Goal: Navigation & Orientation: Find specific page/section

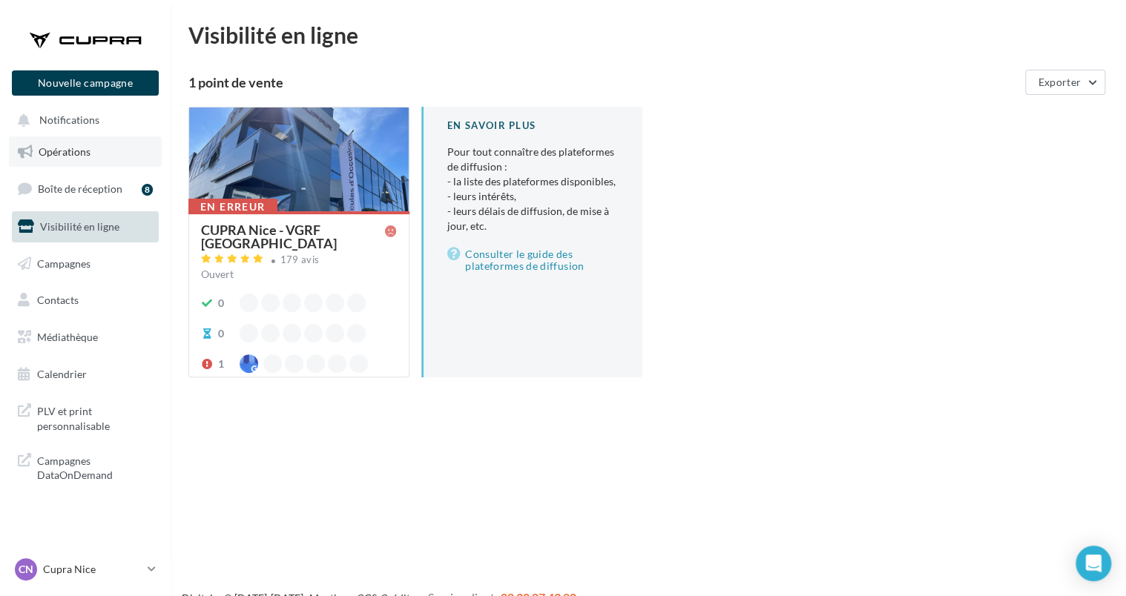
click at [89, 149] on span "Opérations" at bounding box center [65, 151] width 52 height 13
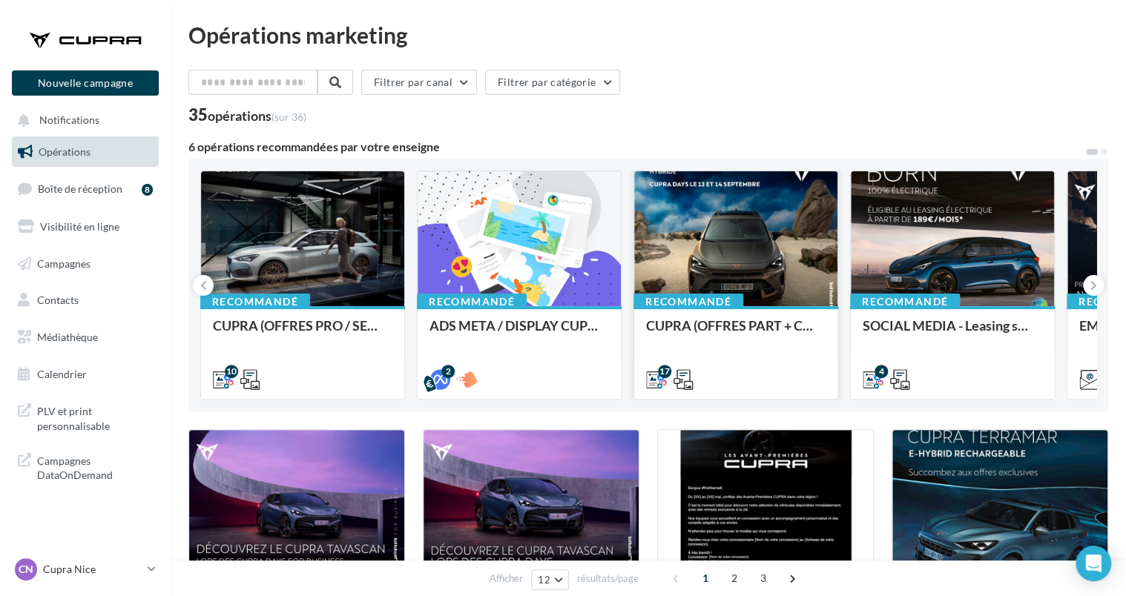
click at [727, 267] on div at bounding box center [735, 239] width 203 height 137
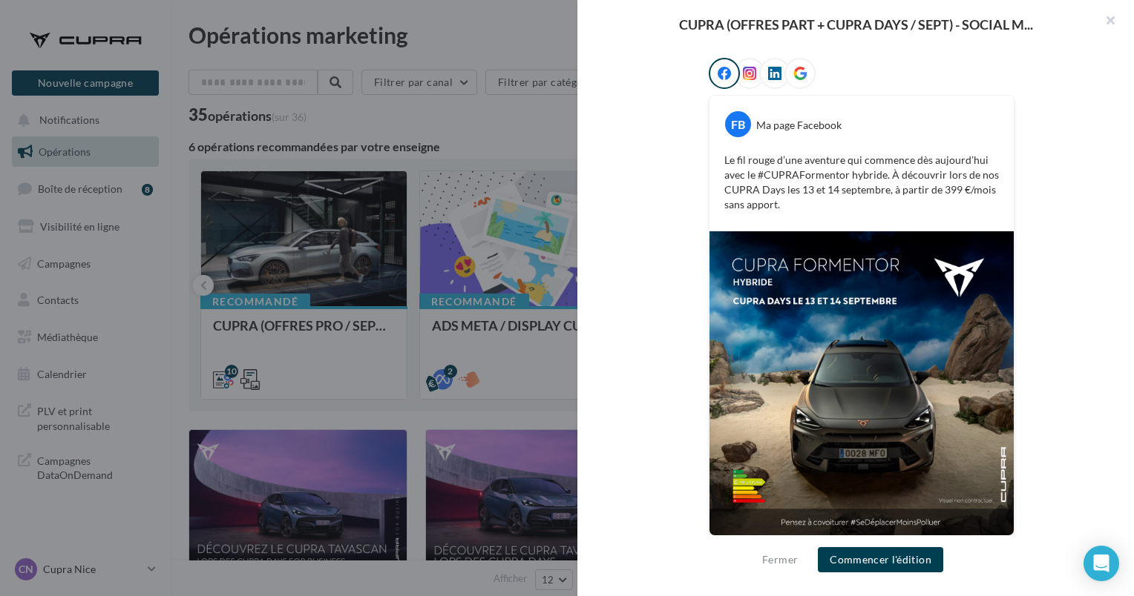
scroll to position [242, 0]
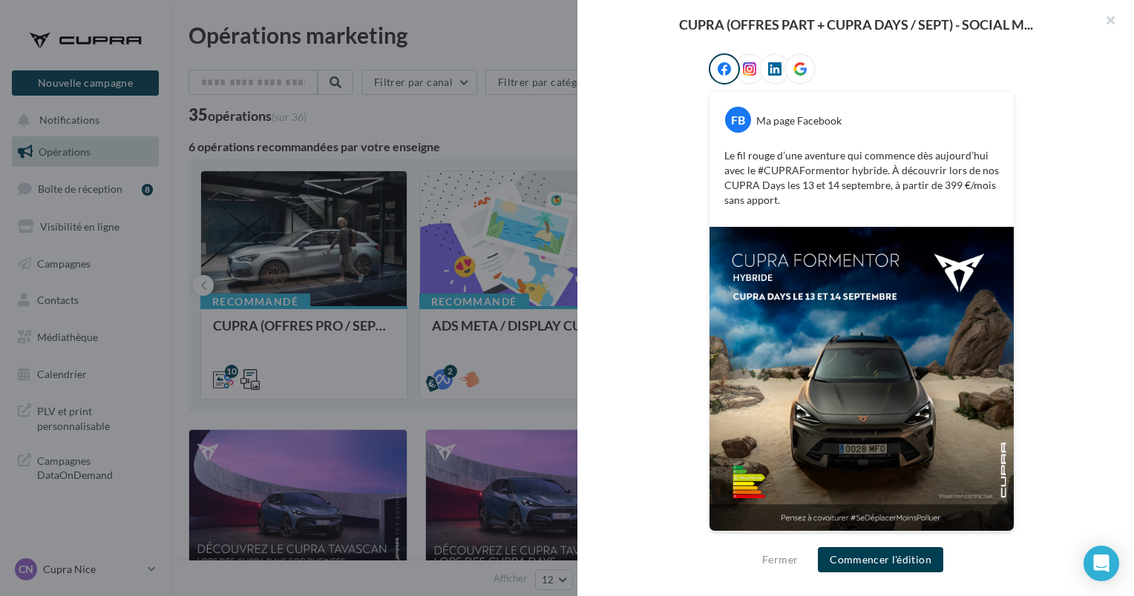
click at [1115, 174] on div "Description Non renseignée JPO [GEOGRAPHIC_DATA] [GEOGRAPHIC_DATA] [GEOGRAPHIC_…" at bounding box center [861, 299] width 568 height 500
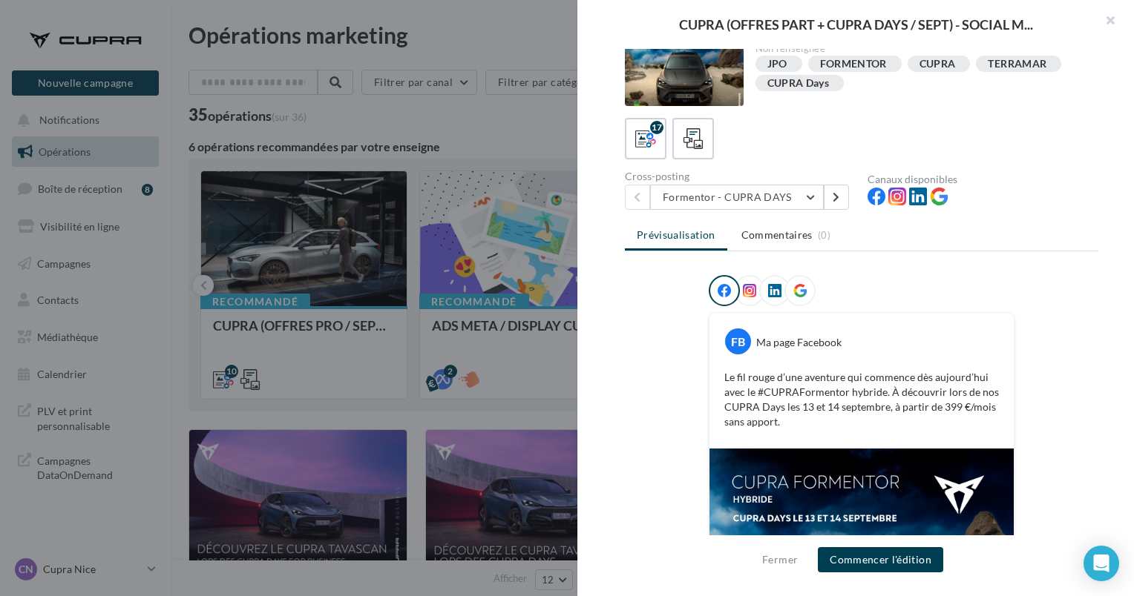
scroll to position [19, 0]
click at [760, 205] on button "Formentor - CUPRA DAYS" at bounding box center [737, 197] width 174 height 25
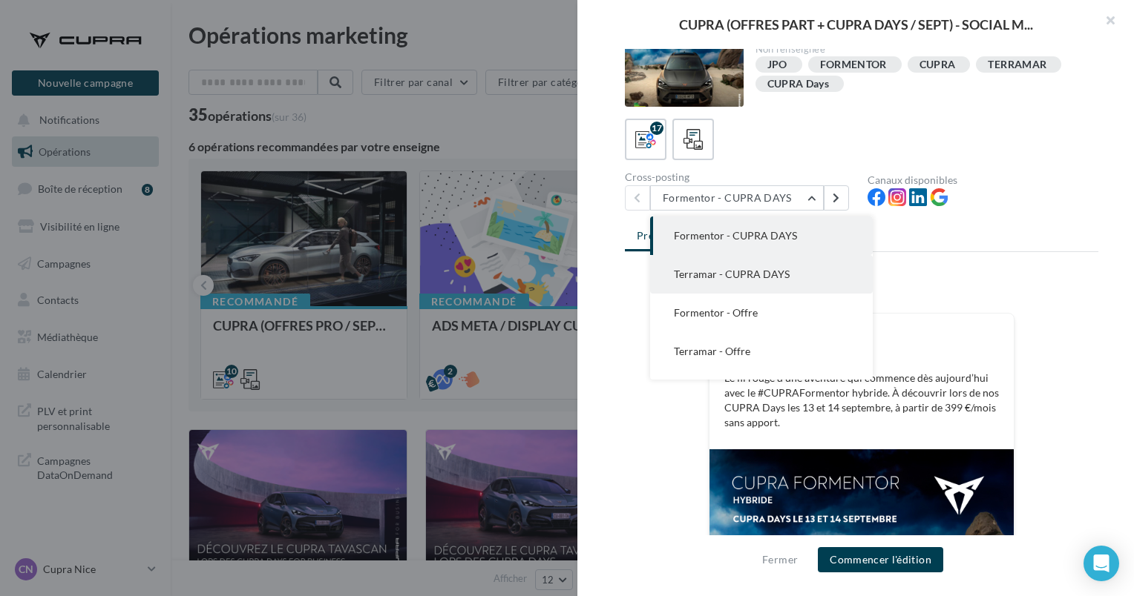
click at [758, 270] on span "Terramar - CUPRA DAYS" at bounding box center [732, 274] width 116 height 13
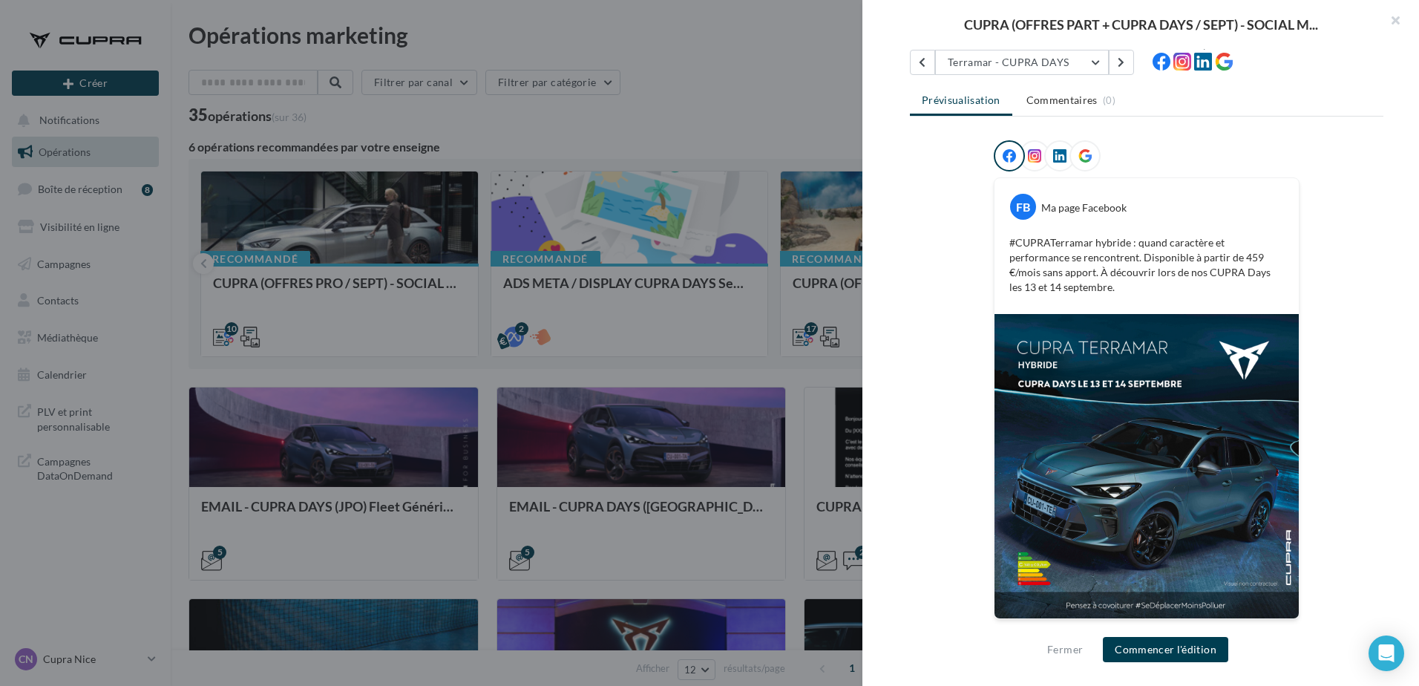
scroll to position [155, 0]
